Goal: Task Accomplishment & Management: Manage account settings

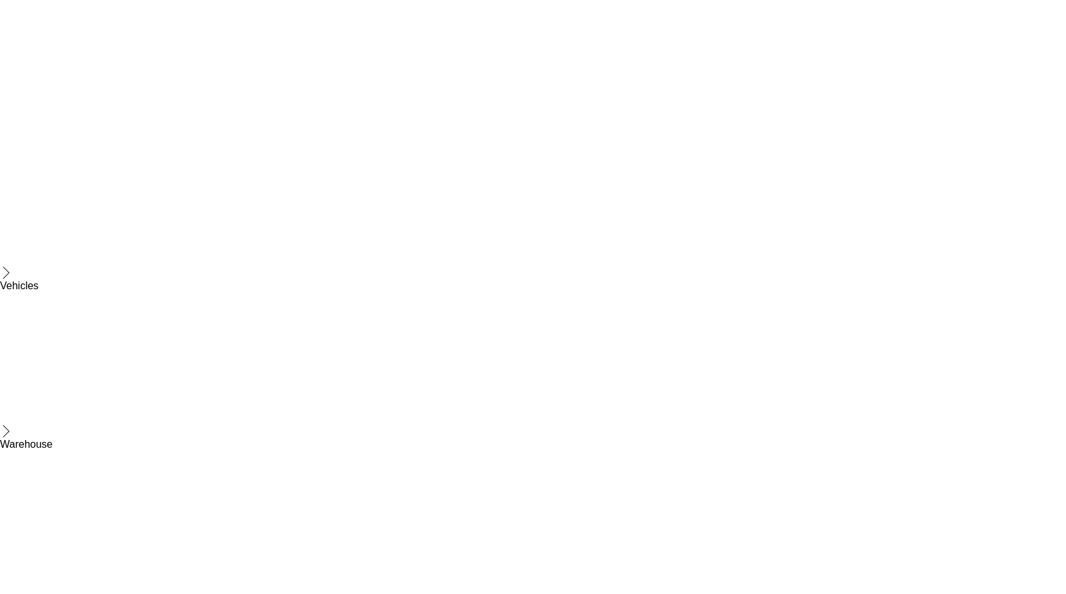
scroll to position [1559, 0]
drag, startPoint x: 171, startPoint y: 67, endPoint x: 222, endPoint y: 78, distance: 52.3
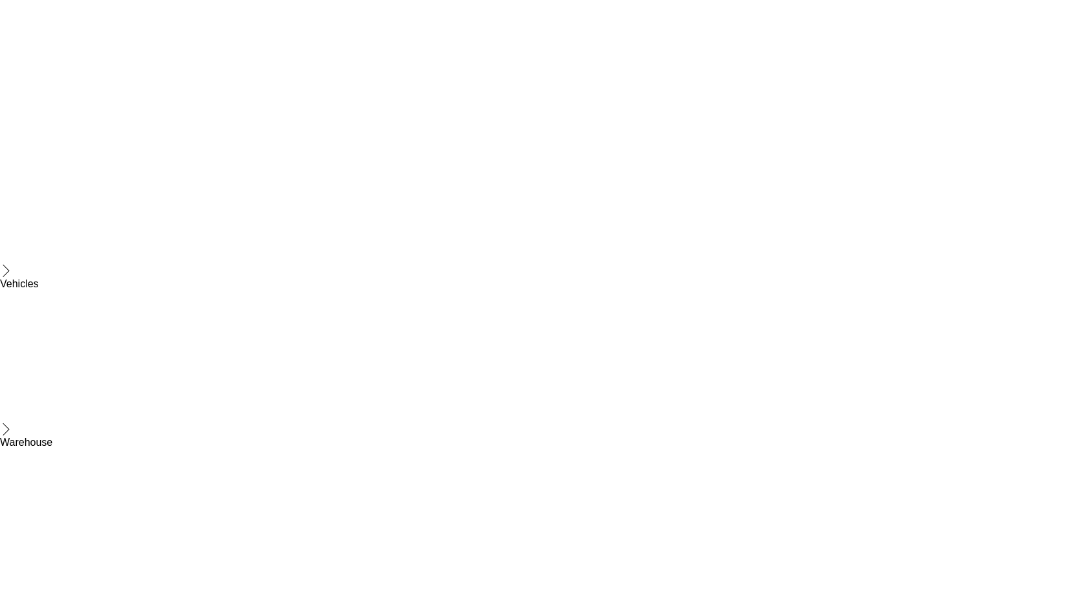
scroll to position [0, 0]
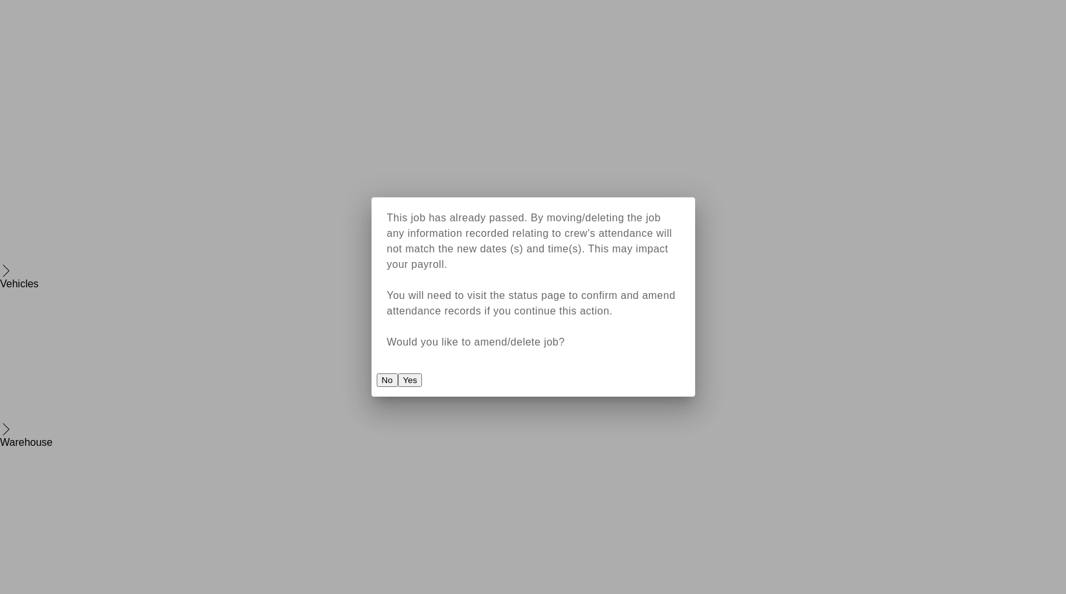
drag, startPoint x: 705, startPoint y: 130, endPoint x: 710, endPoint y: 135, distance: 7.8
click at [423, 374] on button "Yes" at bounding box center [410, 381] width 25 height 14
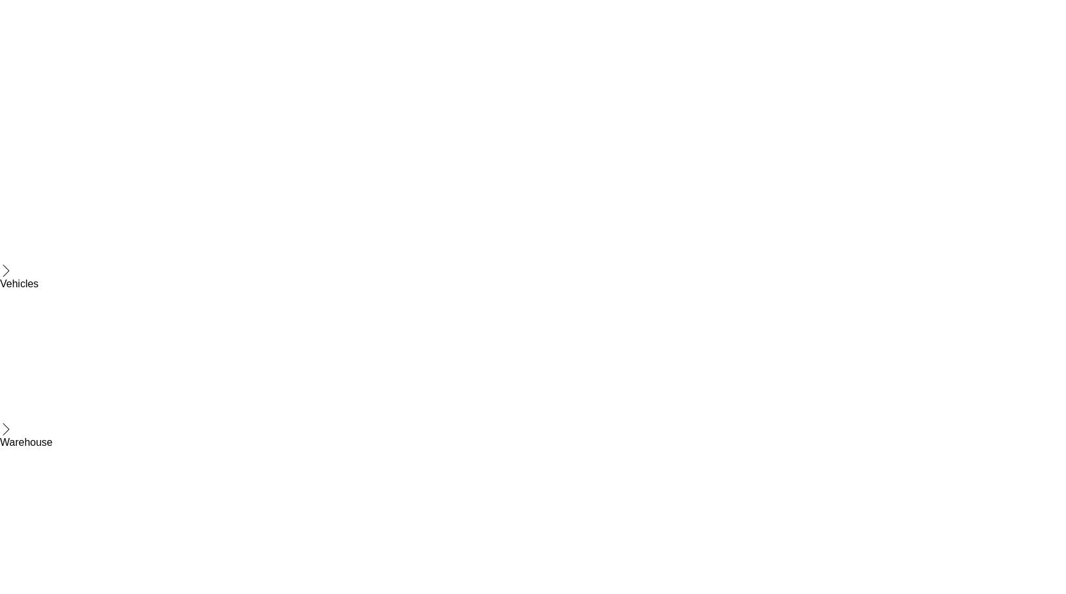
type input "*****"
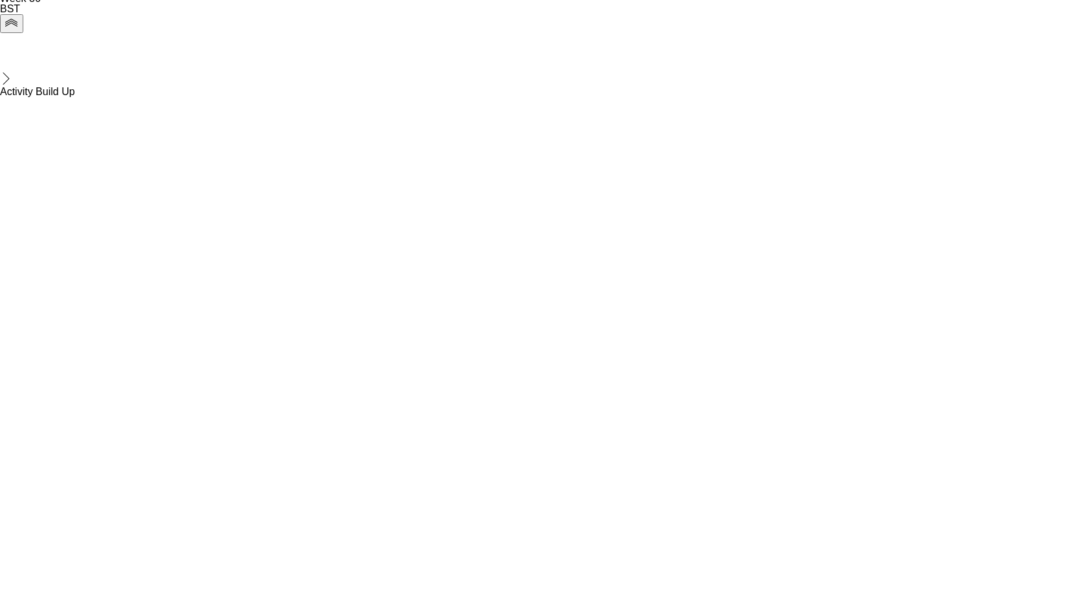
drag, startPoint x: 792, startPoint y: 43, endPoint x: 670, endPoint y: 41, distance: 121.7
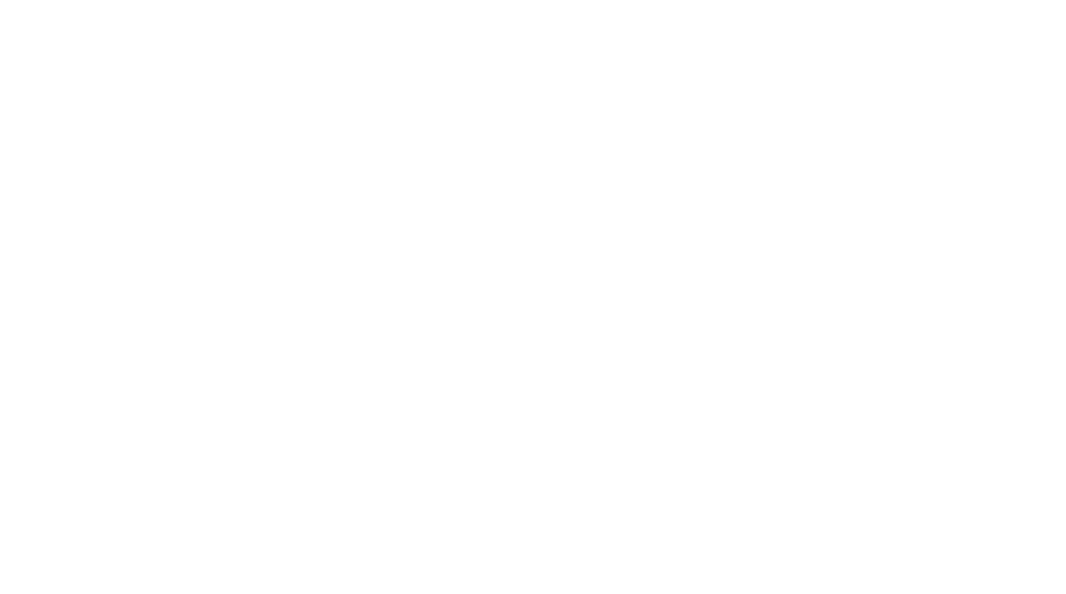
copy div "[PERSON_NAME]"
drag, startPoint x: 819, startPoint y: 68, endPoint x: 731, endPoint y: 69, distance: 88.1
copy span "[EMAIL_ADDRESS][DOMAIN_NAME]"
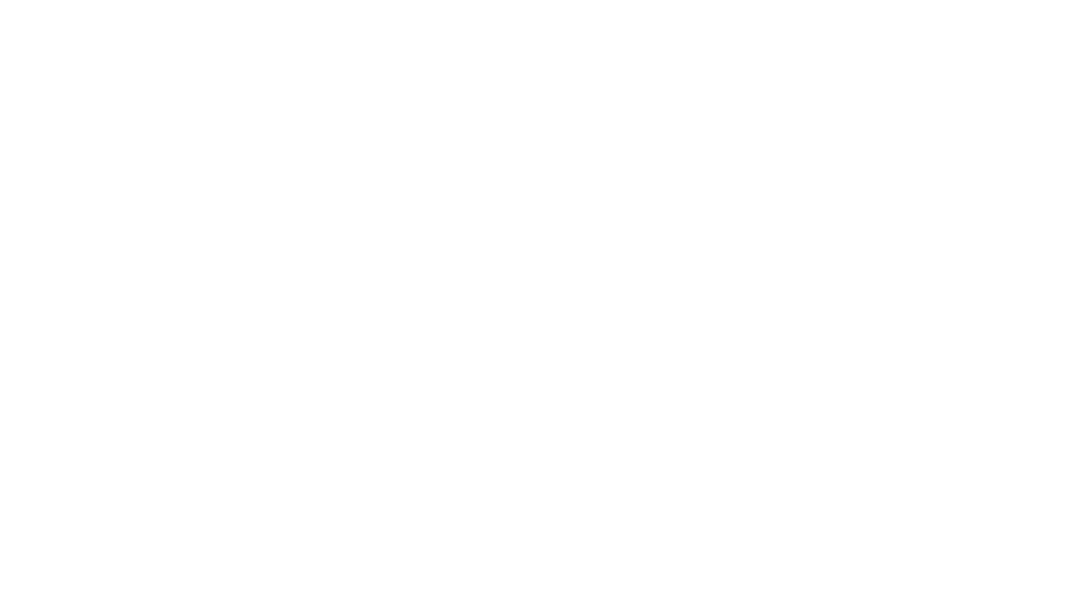
drag, startPoint x: 725, startPoint y: 65, endPoint x: 689, endPoint y: 64, distance: 35.6
copy span "7746639309"
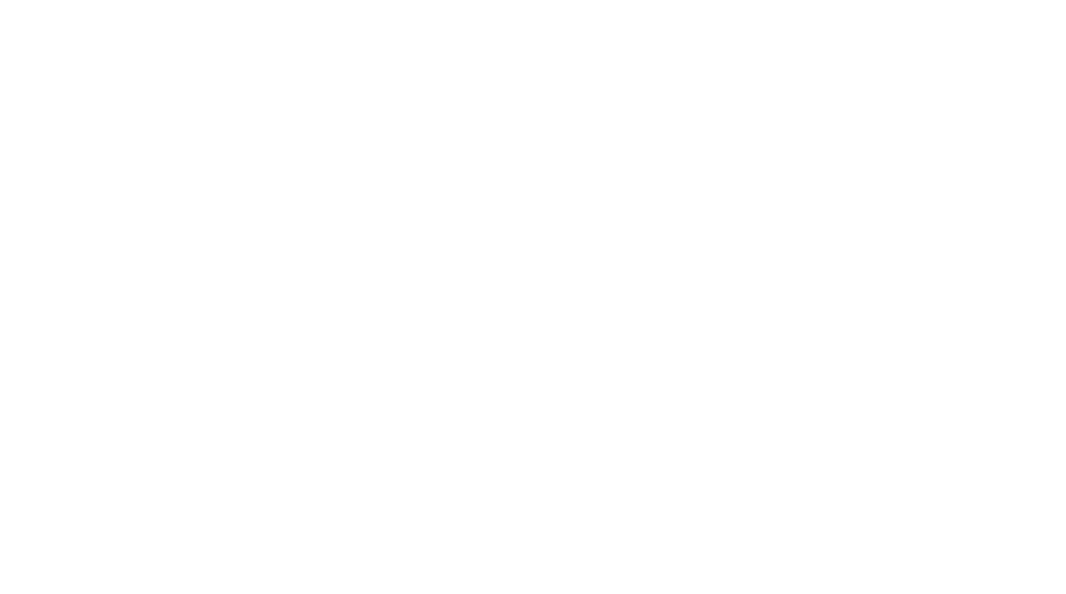
drag, startPoint x: 760, startPoint y: 44, endPoint x: 687, endPoint y: 42, distance: 73.2
copy div "[PERSON_NAME]"
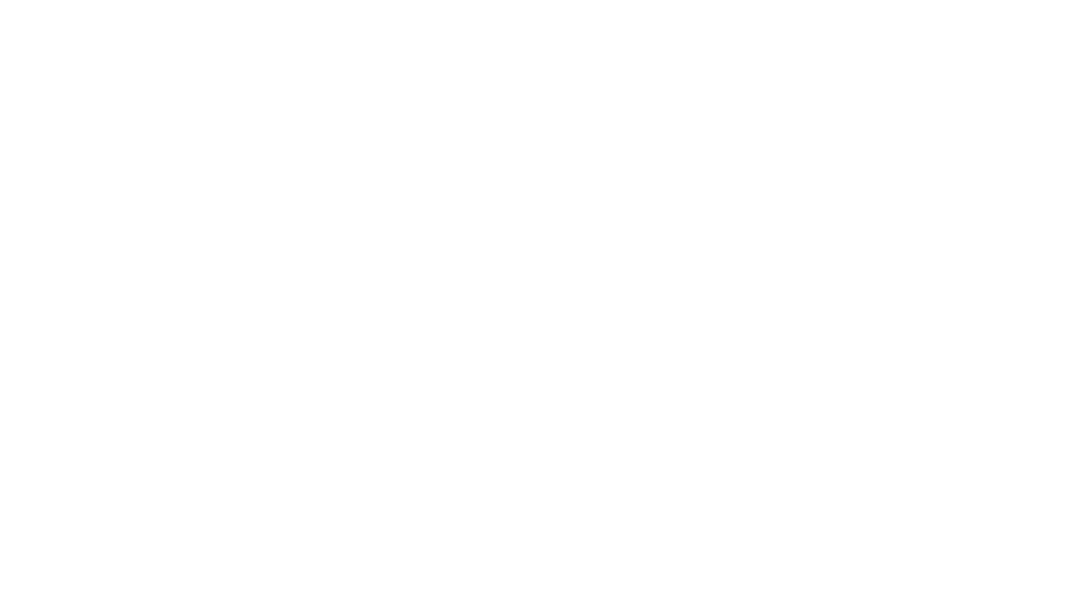
drag, startPoint x: 809, startPoint y: 65, endPoint x: 736, endPoint y: 69, distance: 73.3
copy span "[EMAIL_ADDRESS][DOMAIN_NAME]"
drag, startPoint x: 727, startPoint y: 65, endPoint x: 700, endPoint y: 66, distance: 27.2
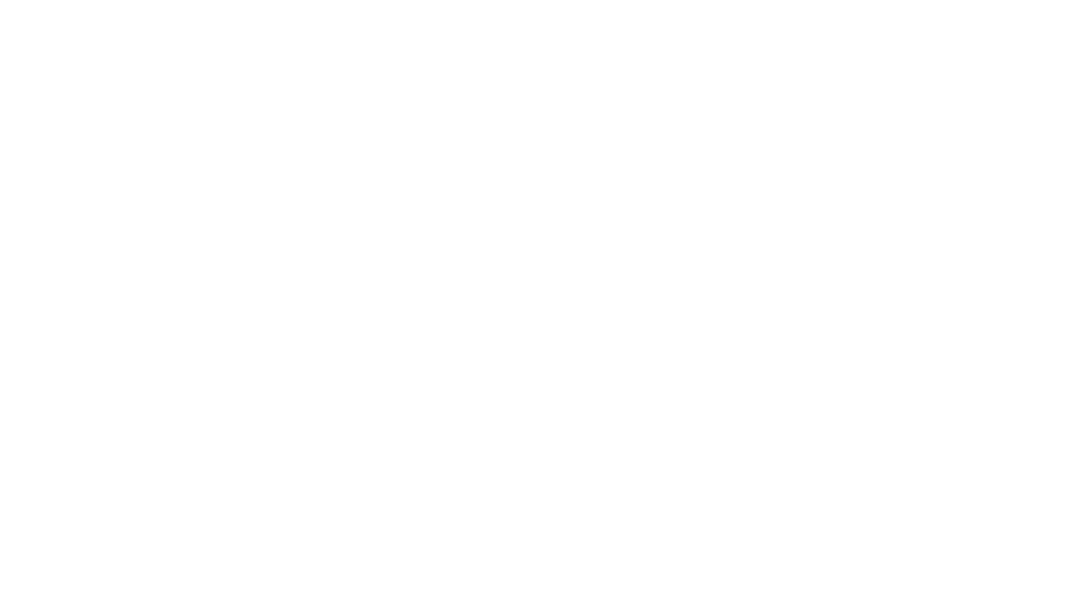
copy span "7976055965"
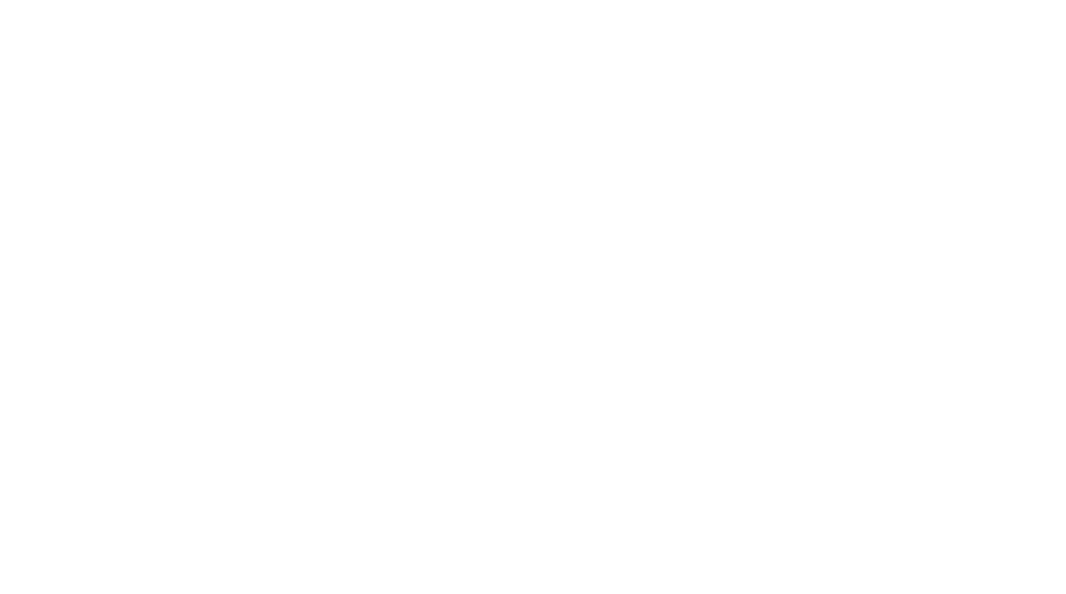
drag, startPoint x: 760, startPoint y: 43, endPoint x: 669, endPoint y: 43, distance: 91.3
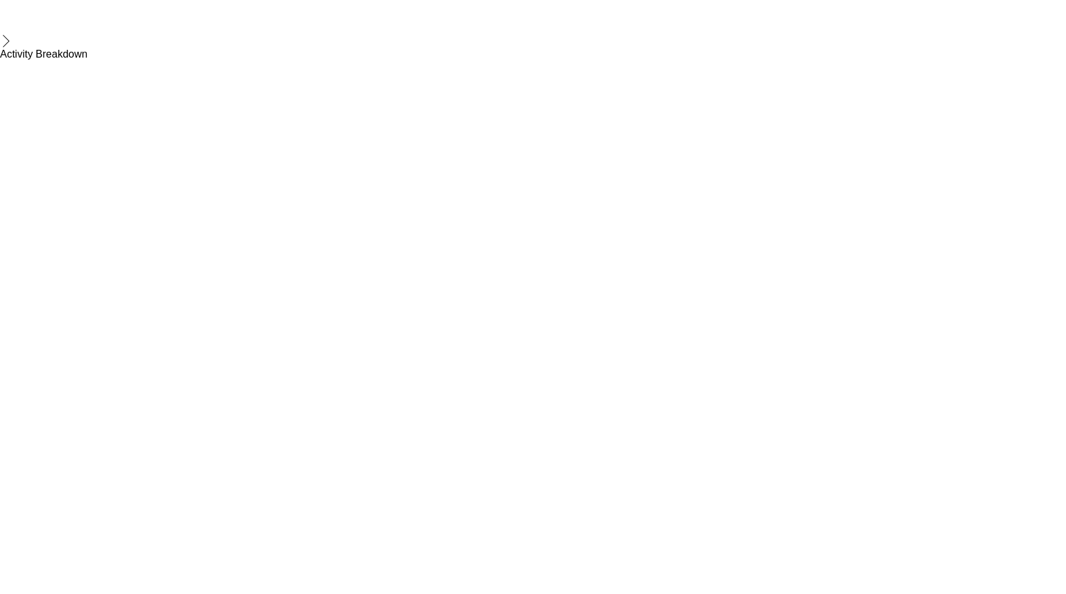
copy div "[PERSON_NAME]"
drag, startPoint x: 806, startPoint y: 67, endPoint x: 729, endPoint y: 71, distance: 76.5
copy span "[EMAIL_ADDRESS][DOMAIN_NAME]"
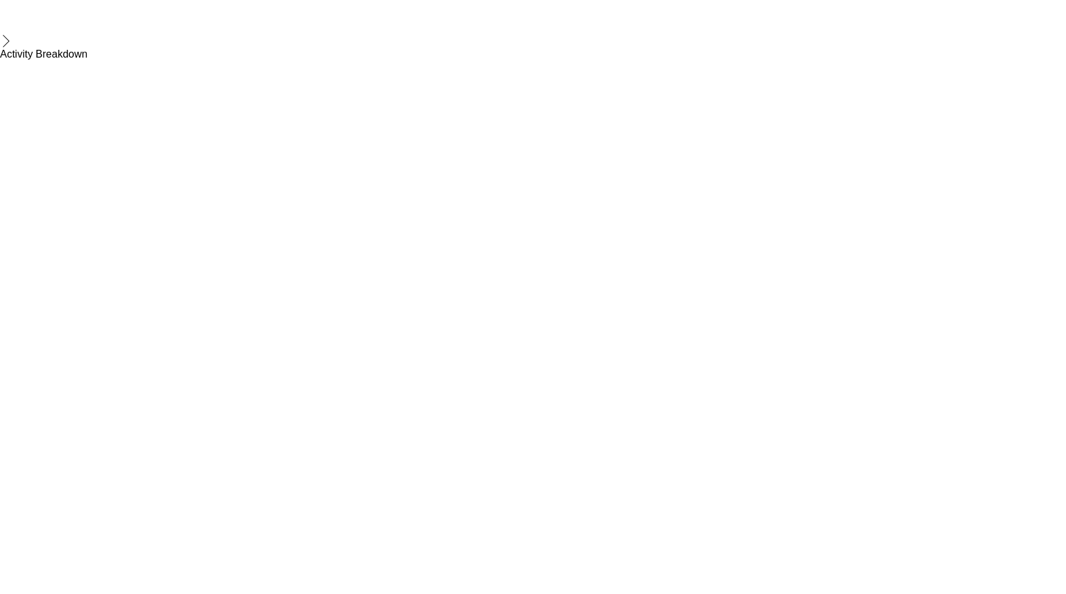
drag, startPoint x: 724, startPoint y: 65, endPoint x: 686, endPoint y: 66, distance: 37.6
copy span "7807474573"
